Goal: Find specific page/section: Find specific page/section

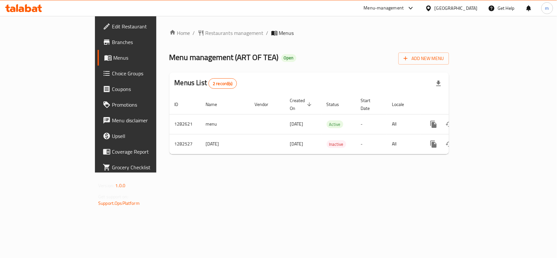
click at [439, 5] on div "[GEOGRAPHIC_DATA]" at bounding box center [456, 8] width 43 height 7
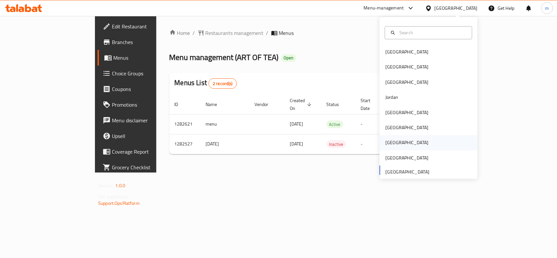
click at [390, 144] on div "[GEOGRAPHIC_DATA]" at bounding box center [407, 142] width 43 height 7
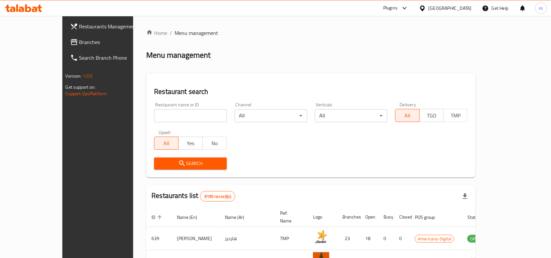
click at [398, 8] on div "Plugins" at bounding box center [390, 8] width 14 height 8
click at [367, 75] on div "Restaurant-Management" at bounding box center [374, 74] width 51 height 7
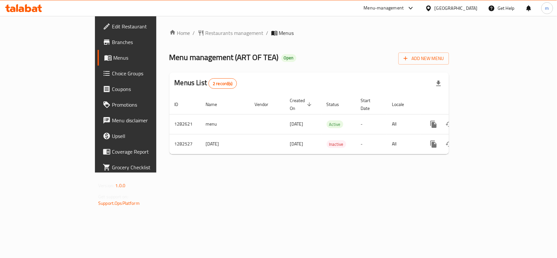
click at [452, 8] on div "[GEOGRAPHIC_DATA]" at bounding box center [456, 8] width 43 height 7
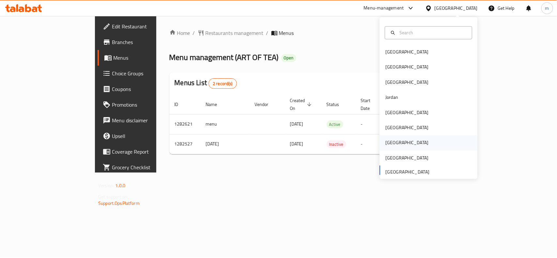
click at [386, 143] on div "[GEOGRAPHIC_DATA]" at bounding box center [407, 142] width 43 height 7
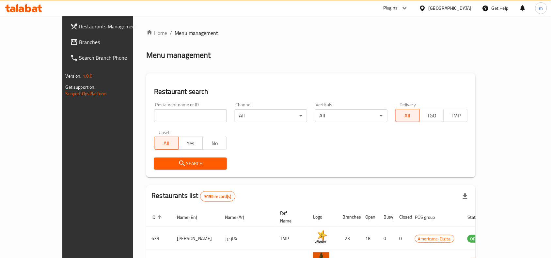
click at [398, 8] on div "Plugins" at bounding box center [390, 8] width 14 height 8
click at [359, 46] on div "Global Quality Control Center" at bounding box center [377, 43] width 57 height 7
